Goal: Use online tool/utility: Use online tool/utility

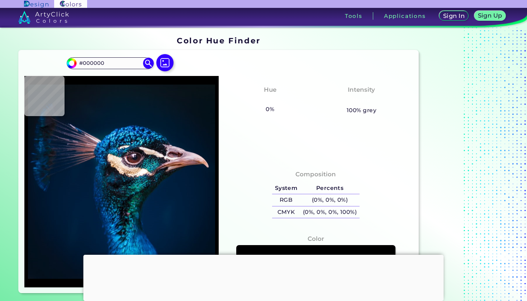
type input "#0a1920"
type input "#0A1920"
type input "#091722"
type input "#081923"
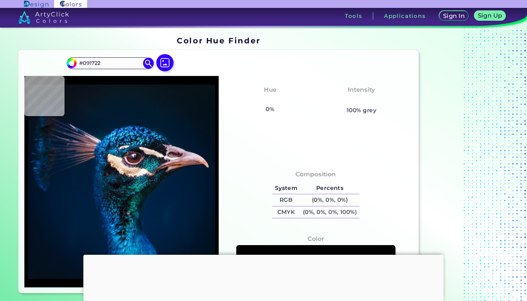
type input "#081923"
type input "#071925"
type input "#071a28"
type input "#071A28"
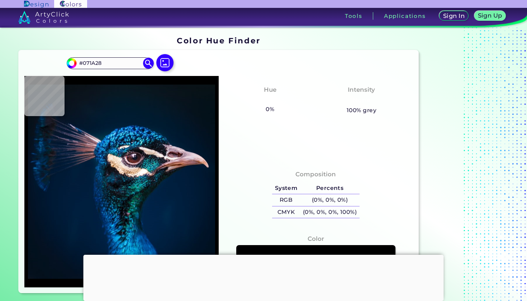
type input "#021b2d"
type input "#021B2D"
type input "#001c31"
type input "#001C31"
type input "#001c32"
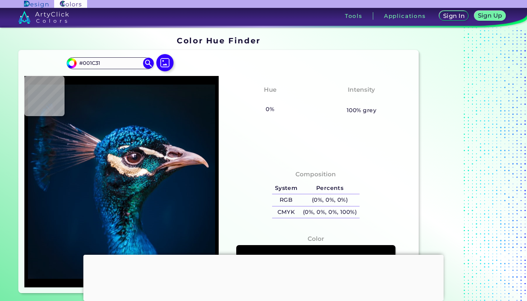
type input "#001C32"
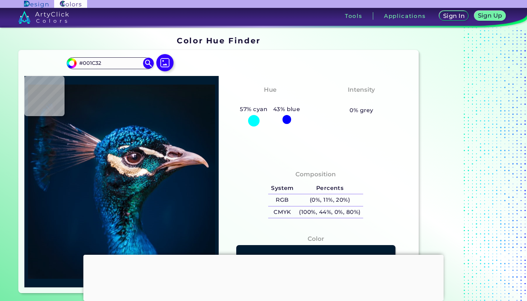
type input "#011e39"
type input "#011E39"
type input "#002235"
type input "#055198"
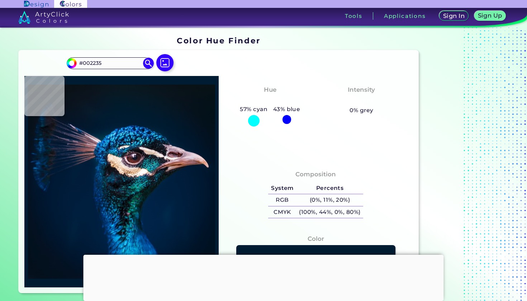
type input "#055198"
type input "#2ca5f0"
type input "#2CA5F0"
type input "#4fcefd"
type input "#4FCEFD"
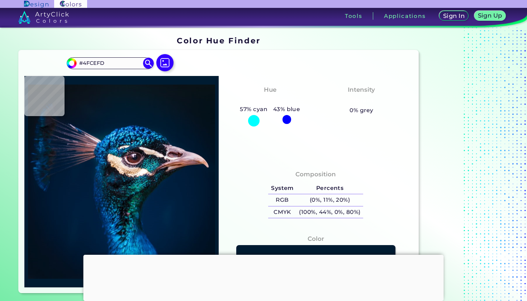
type input "#0251b4"
type input "#0251B4"
type input "#002754"
type input "#01203a"
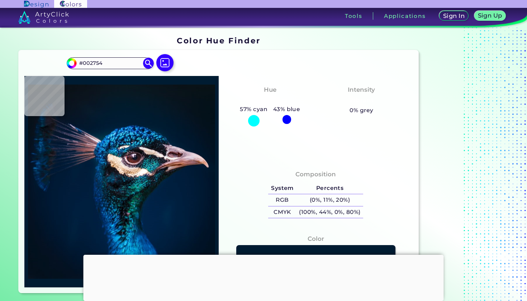
type input "#01203A"
type input "#011f38"
type input "#011F38"
type input "#011f39"
type input "#011F39"
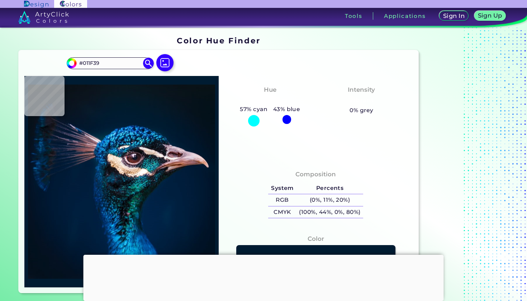
type input "#001f3b"
type input "#001F3B"
type input "#021e34"
type input "#021E34"
type input "#001f36"
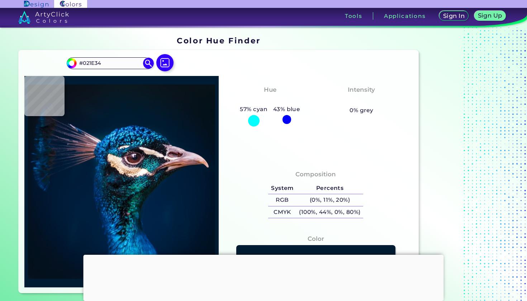
type input "#001F36"
type input "#001e38"
type input "#001E38"
type input "#002039"
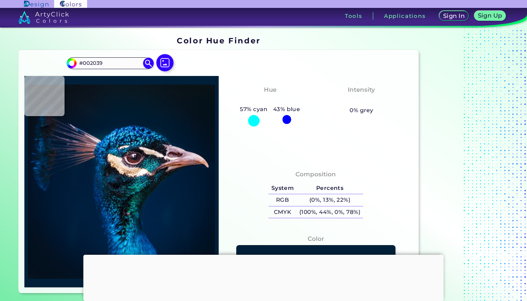
type input "#00203a"
type input "#00203A"
type input "#00213c"
type input "#00213C"
type input "#00233d"
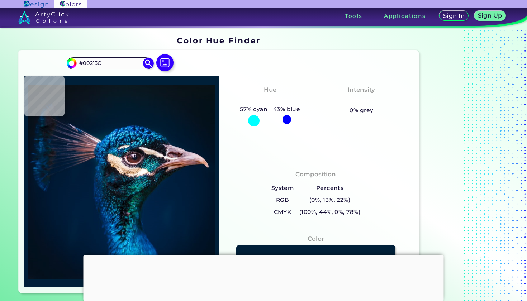
type input "#00233D"
type input "#002a50"
type input "#002A50"
type input "#0465a3"
type input "#0465A3"
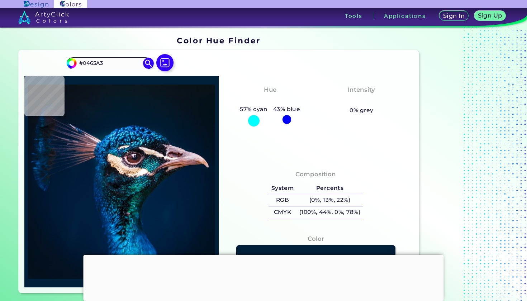
type input "#37a9e0"
type input "#37A9E0"
type input "#3fbdf5"
type input "#3FBDF5"
type input "#023e68"
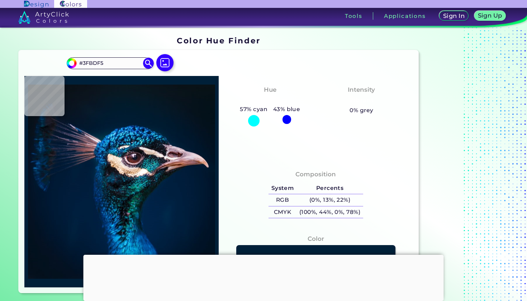
type input "#023E68"
type input "#1ea7eb"
type input "#1EA7EB"
type input "#17669a"
type input "#17669A"
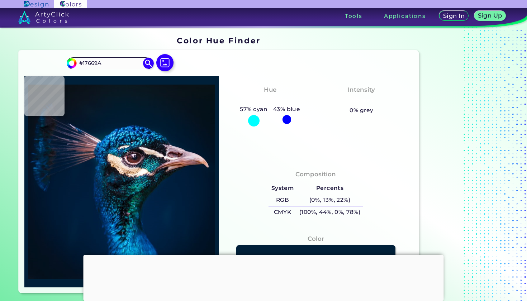
type input "#001f33"
type input "#001F33"
type input "#053d6c"
type input "#053D6C"
type input "#015580"
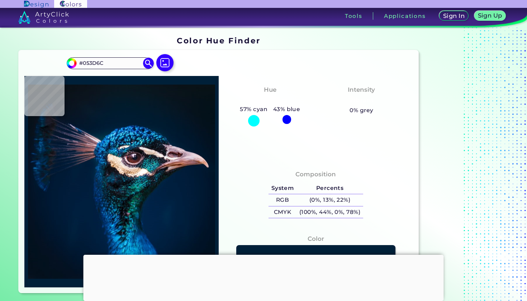
type input "#015580"
type input "#12a2c9"
type input "#12A2C9"
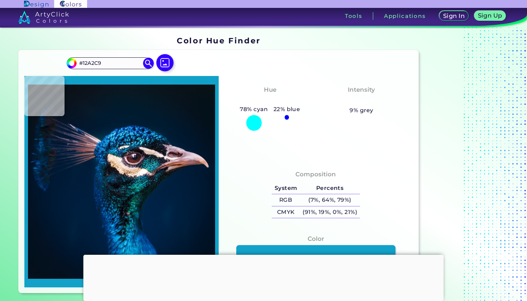
type input "#1fb3e0"
type input "#1FB3E0"
type input "#209dc7"
type input "#209DC7"
type input "#0c7aa3"
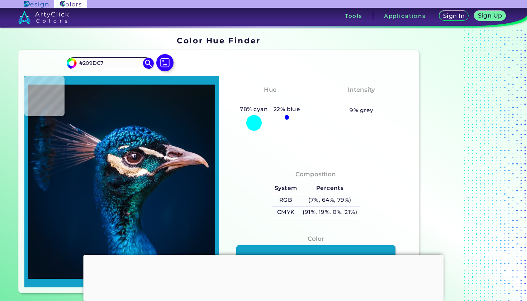
type input "#0C7AA3"
type input "#1a89b6"
type input "#1A89B6"
type input "#2475a3"
type input "#2475A3"
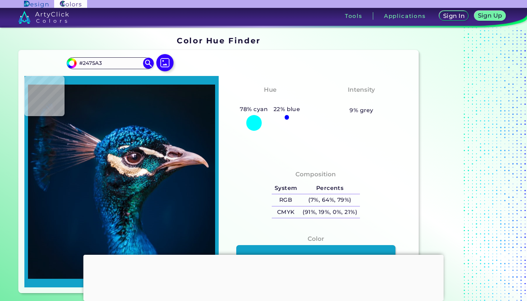
type input "#243d50"
type input "#243D50"
type input "#0f193a"
type input "#0F193A"
type input "#001233"
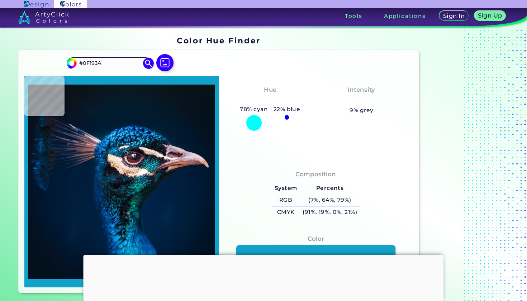
type input "#001233"
type input "#071937"
type input "#011644"
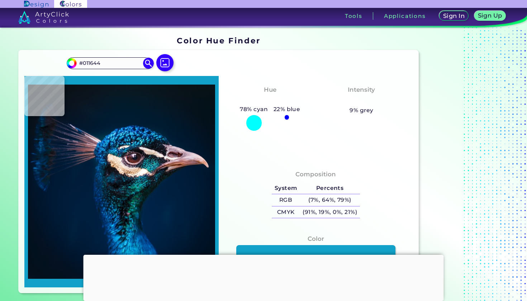
type input "#051940"
type input "#0b2454"
type input "#0B2454"
type input "#041e42"
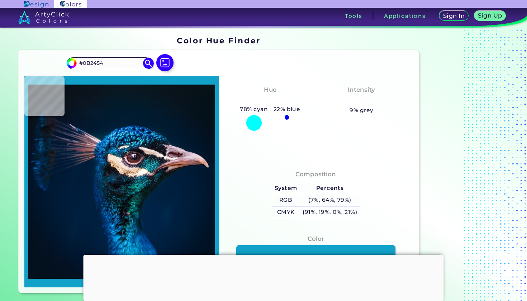
type input "#041E42"
type input "#071f40"
type input "#071F40"
type input "#011331"
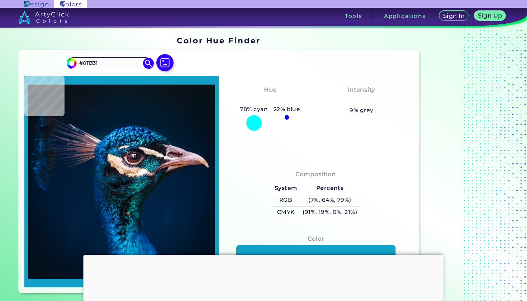
type input "#001c38"
type input "#001C38"
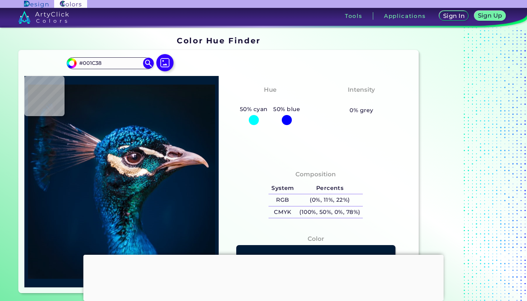
type input "#001831"
type input "#012d4b"
type input "#012D4B"
type input "#0f5272"
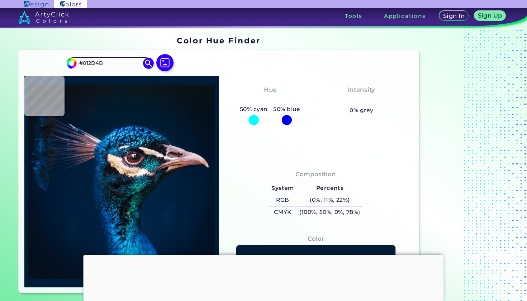
type input "#0F5272"
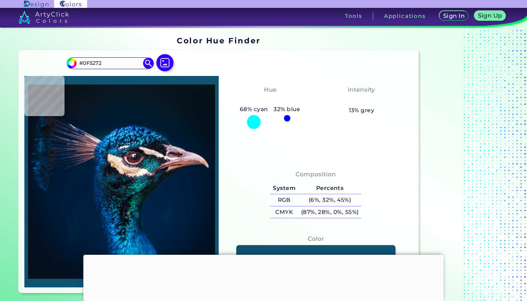
type input "#085c78"
type input "#085C78"
type input "#02335d"
type input "#02335D"
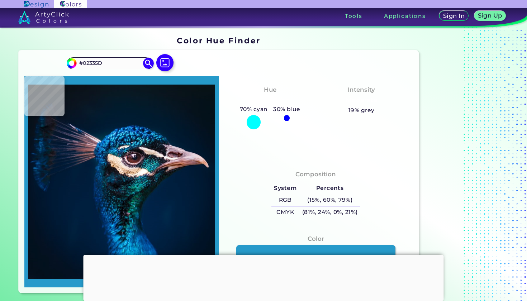
type input "#269aca"
type input "#269ACA"
type input "#092d63"
type input "#092D63"
type input "#114c93"
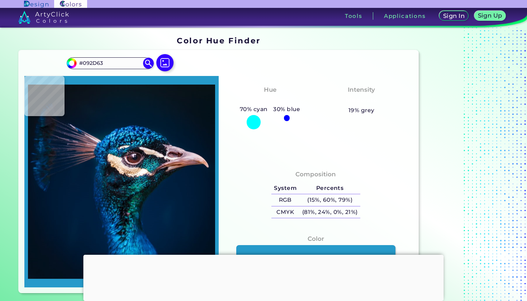
type input "#114C93"
type input "#001d35"
type input "#001D35"
type input "#001b2e"
type input "#001B2E"
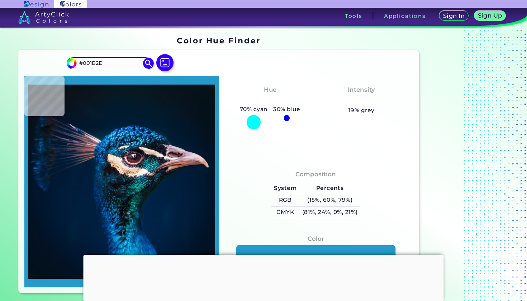
type input "#051828"
type input "#061824"
type input "#09161f"
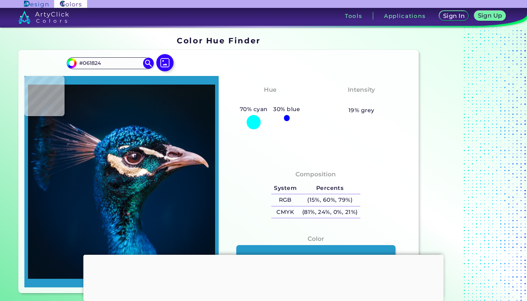
type input "#09161F"
type input "#08151e"
type input "#08151E"
type input "#0a141d"
type input "#0A141D"
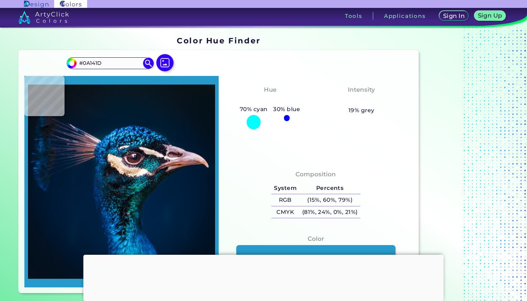
type input "#0a151b"
type input "#0A151B"
type input "#0a131a"
type input "#0A131A"
type input "#000000"
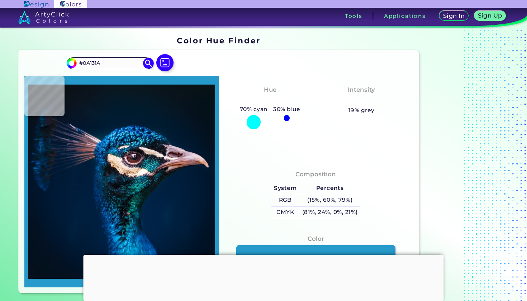
type input "#000000"
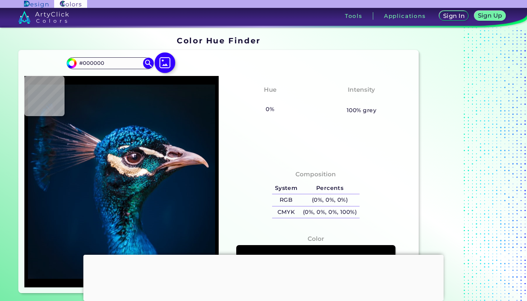
click at [166, 64] on img at bounding box center [164, 62] width 21 height 21
click at [0, 0] on input "file" at bounding box center [0, 0] width 0 height 0
type input "#091217"
type input "#0b151e"
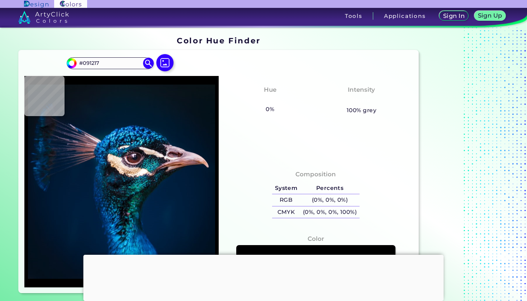
type input "#0B151E"
type input "#0a1920"
type input "#0A1920"
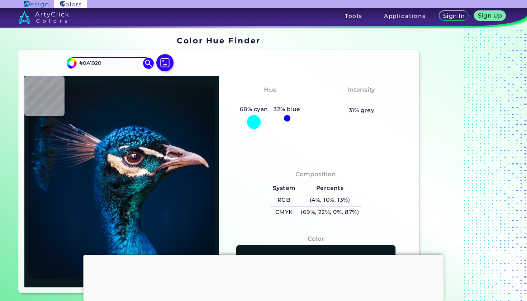
type input "#09181f"
type input "#09181F"
type input "#0c161f"
type input "#0C161F"
type input "#000000"
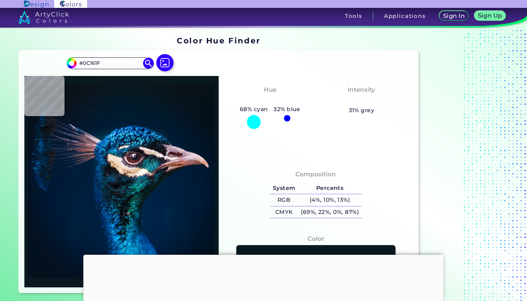
type input "#000000"
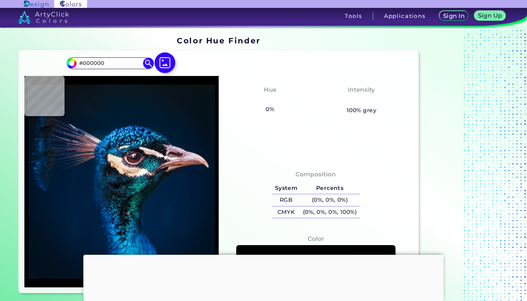
click at [164, 61] on img at bounding box center [164, 62] width 21 height 21
click at [0, 0] on input "file" at bounding box center [0, 0] width 0 height 0
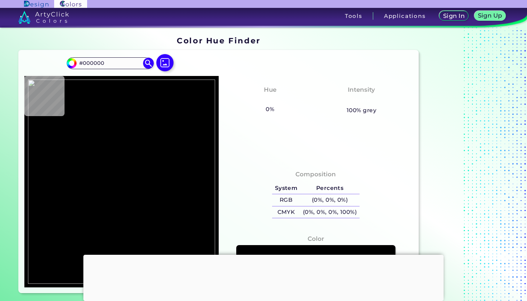
type input "#ffffff"
type input "#FFFFFF"
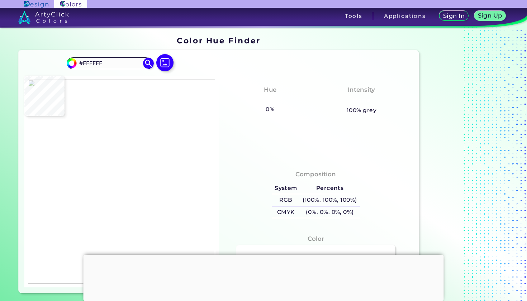
type input "#30b4ff"
type input "#30B4FF"
type input "#ffffff"
type input "#FFFFFF"
type input "#feffff"
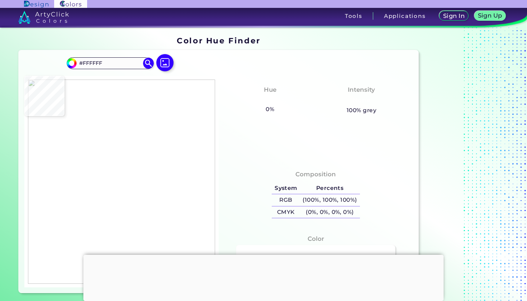
type input "#FEFFFF"
type input "#ffffff"
type input "#FFFFFF"
type input "#feffff"
type input "#FEFFFF"
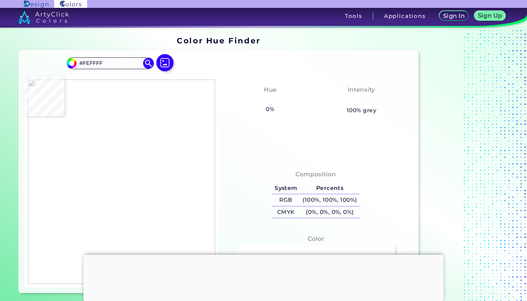
type input "#ffffff"
type input "#FFFFFF"
type input "#feffff"
type input "#FEFFFF"
type input "#e5f5ff"
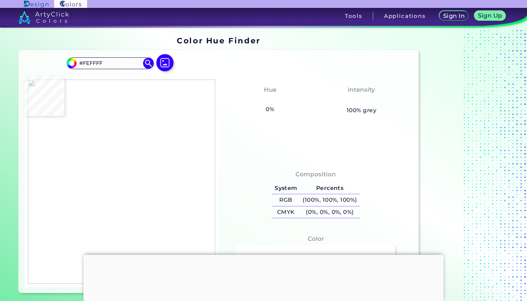
type input "#E5F5FF"
type input "#a3ddff"
type input "#A3DDFF"
type input "#38b6ff"
type input "#38B6FF"
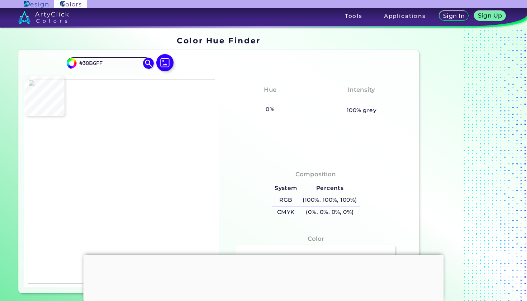
type input "#36b5ff"
type input "#36B5FF"
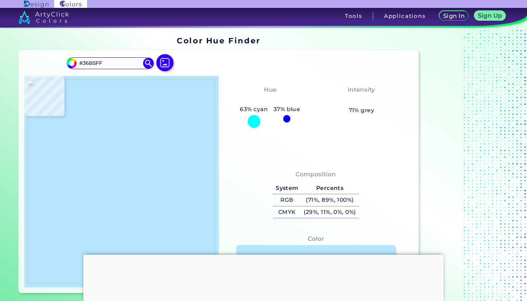
type input "#b5e4ff"
type input "#B5E4FF"
type input "#ffffff"
type input "#FFFFFF"
type input "#38b6ff"
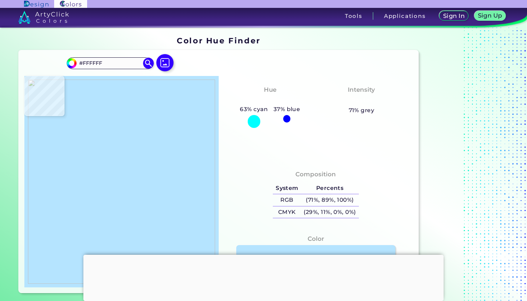
type input "#38B6FF"
type input "#3ab7ff"
type input "#3AB7FF"
type input "#feffff"
type input "#FEFFFF"
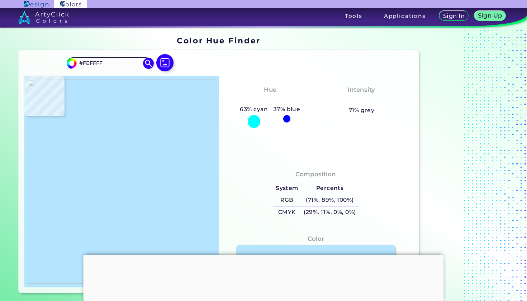
type input "#ffffff"
type input "#FFFFFF"
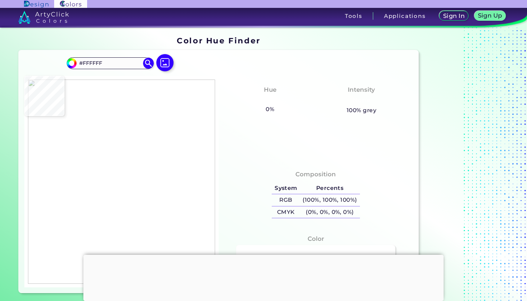
type input "#feffff"
type input "#FEFFFF"
type input "#fdfeff"
type input "#FDFEFF"
type input "#b6e4ff"
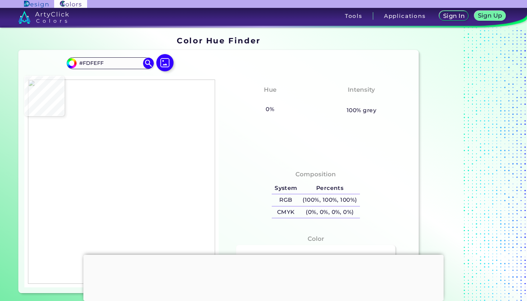
type input "#B6E4FF"
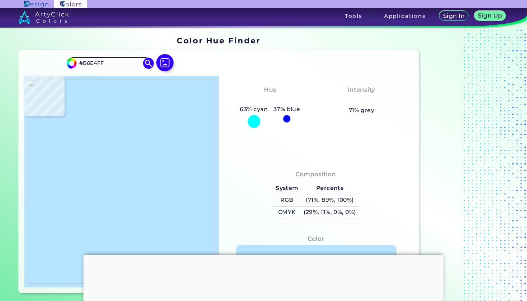
type input "#55c1ff"
type input "#55C1FF"
type input "#35b5ff"
type input "#35B5FF"
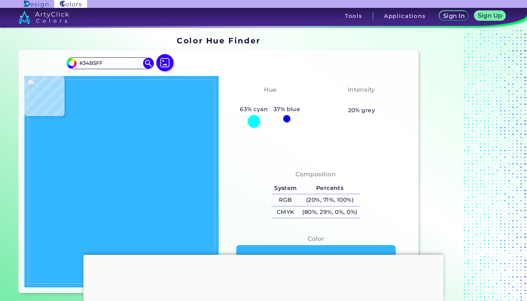
click at [155, 145] on img at bounding box center [121, 182] width 187 height 204
click at [154, 145] on img at bounding box center [121, 182] width 187 height 204
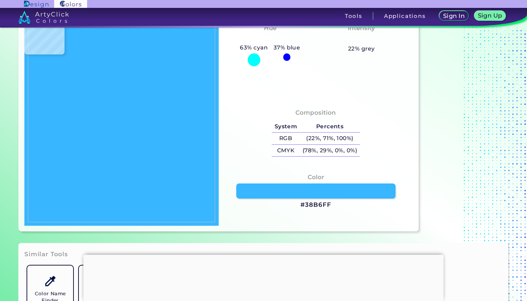
scroll to position [70, 0]
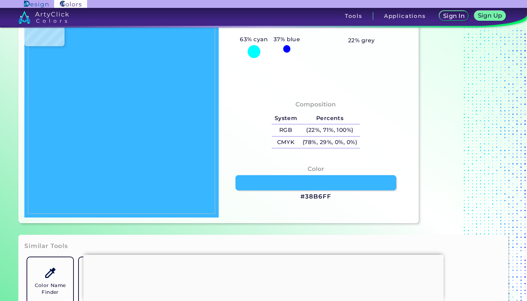
click at [312, 184] on link at bounding box center [315, 182] width 161 height 15
